Goal: Find specific page/section: Find specific page/section

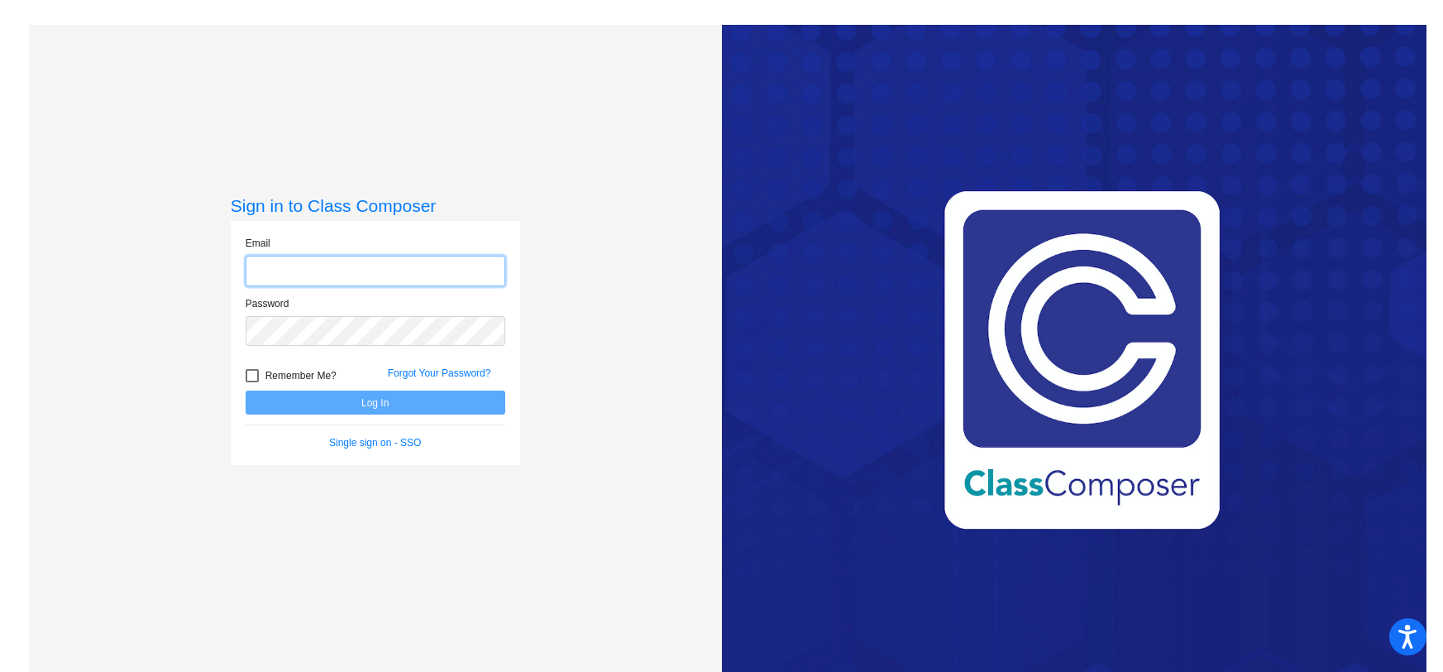
type input "[PERSON_NAME][EMAIL_ADDRESS][PERSON_NAME][DOMAIN_NAME]"
click at [368, 406] on button "Log In" at bounding box center [376, 402] width 260 height 24
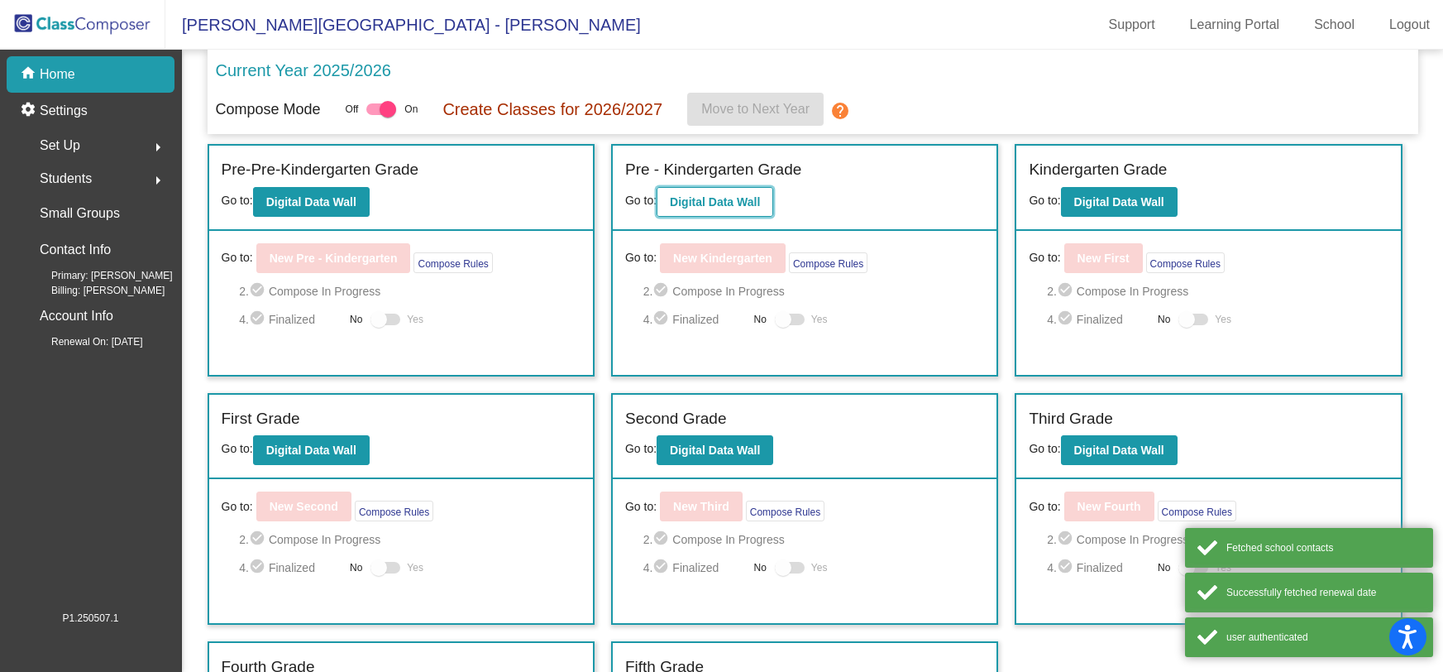
click at [691, 198] on b "Digital Data Wall" at bounding box center [715, 201] width 90 height 13
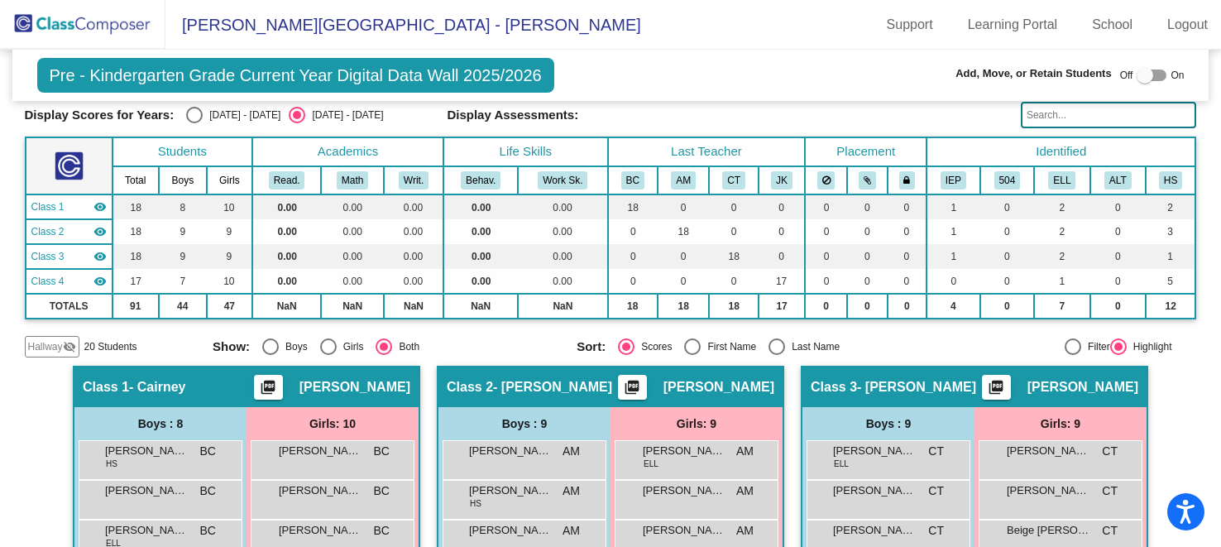
scroll to position [69, 0]
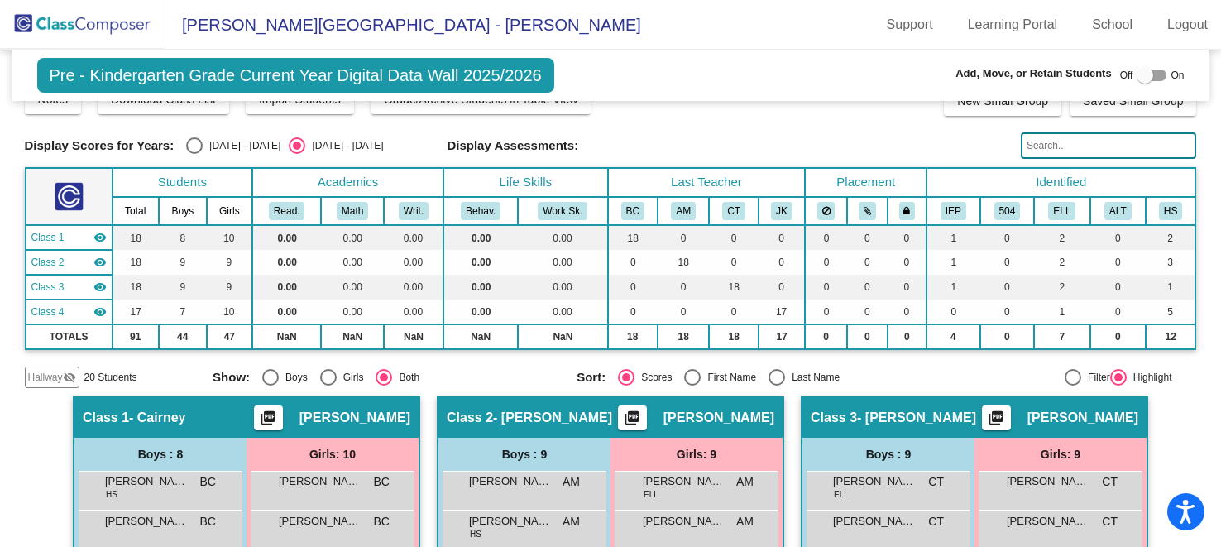
click at [1023, 152] on input "text" at bounding box center [1109, 145] width 176 height 26
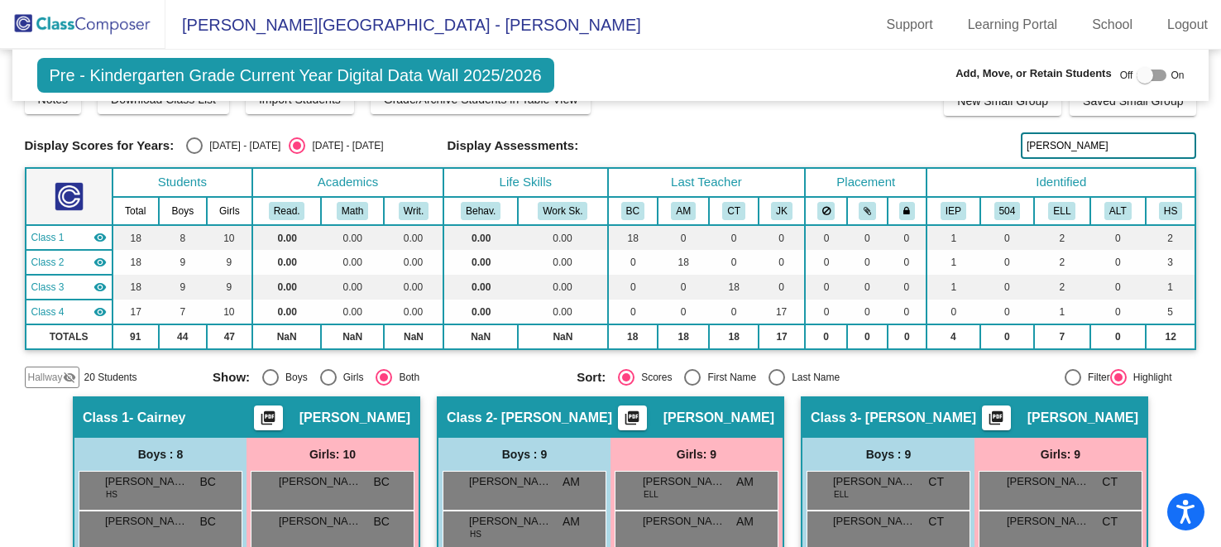
type input "[PERSON_NAME]"
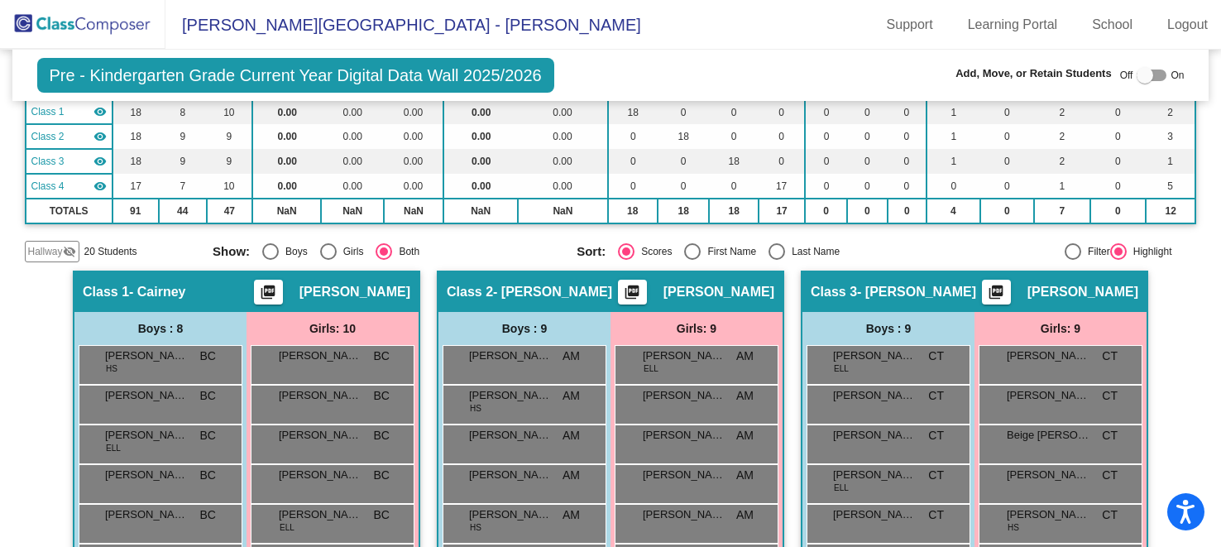
scroll to position [0, 0]
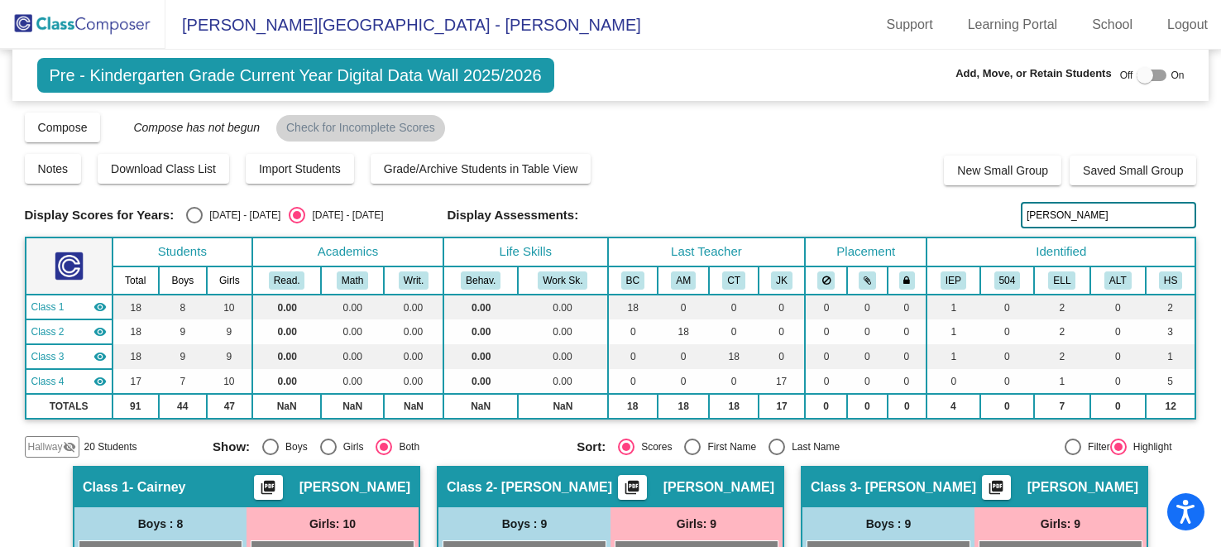
click at [1063, 213] on input "[PERSON_NAME]" at bounding box center [1109, 215] width 176 height 26
click at [1064, 213] on input "[PERSON_NAME]" at bounding box center [1109, 215] width 176 height 26
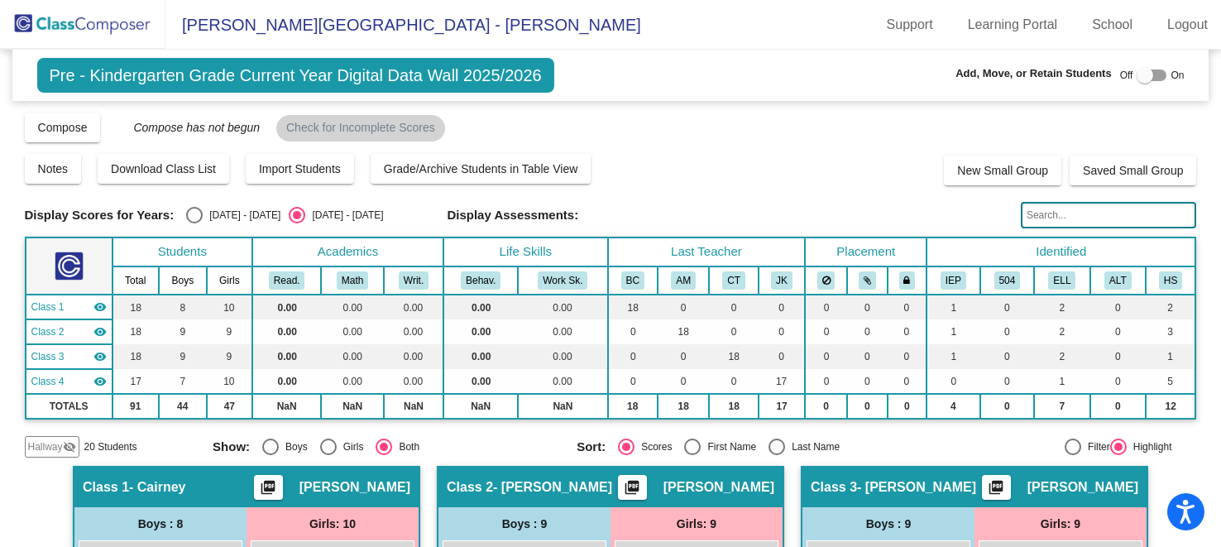
click at [928, 205] on div "Display Scores for Years: [DATE] - [DATE] [DATE] - [DATE] Display Assessments:" at bounding box center [611, 215] width 1172 height 26
